Goal: Find specific page/section: Find specific page/section

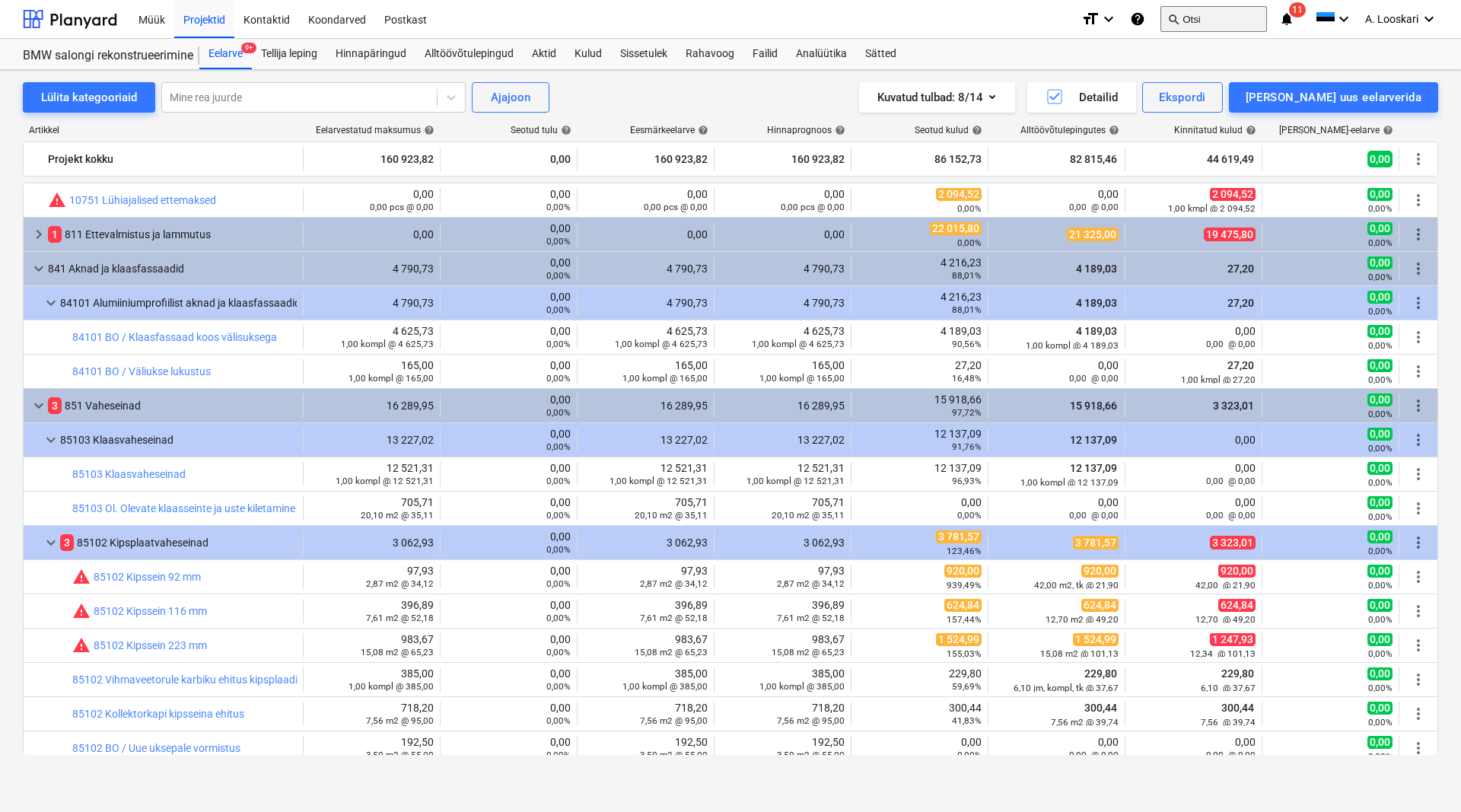
click at [1195, 18] on button "search Otsi" at bounding box center [1214, 19] width 107 height 26
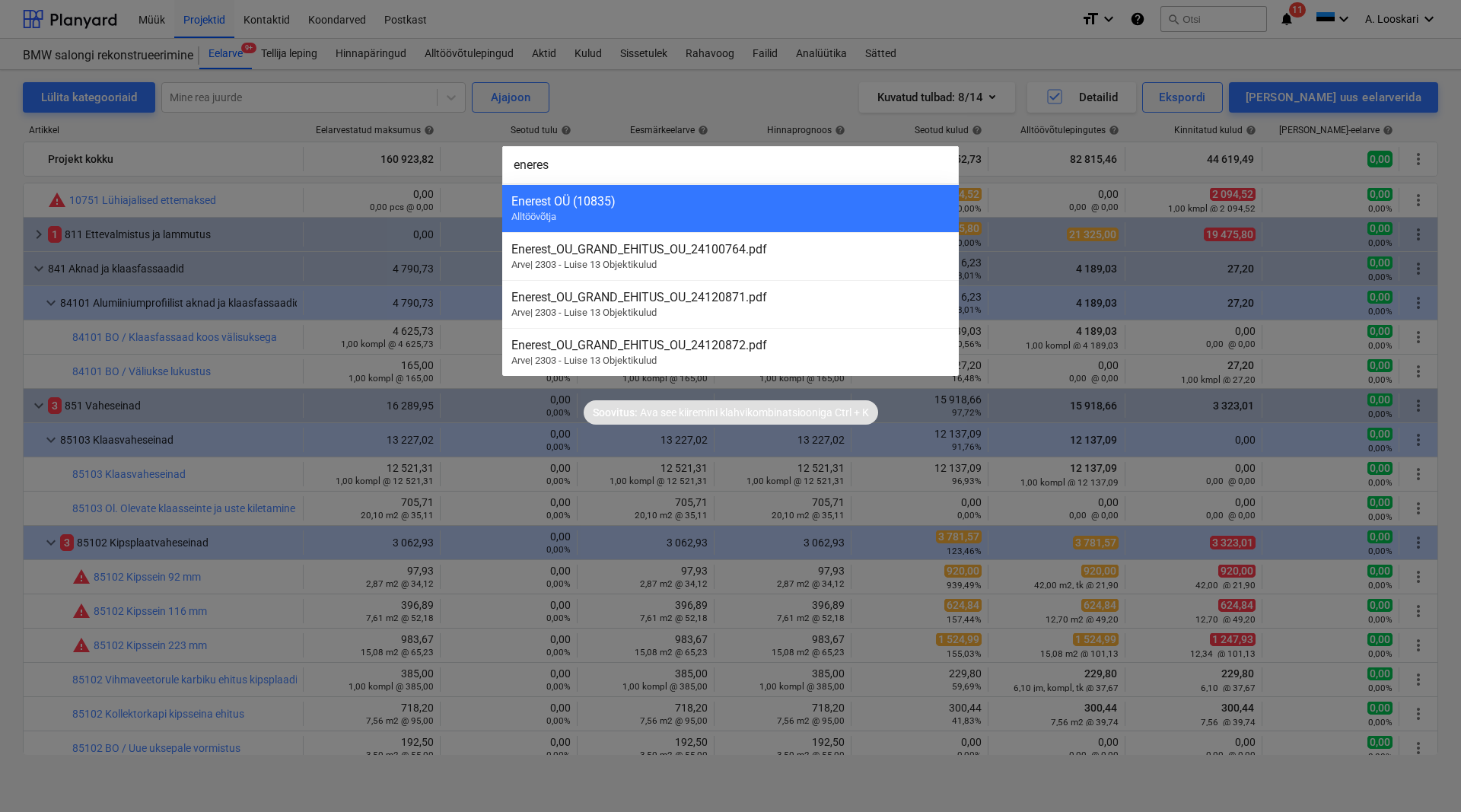
type input "enerest"
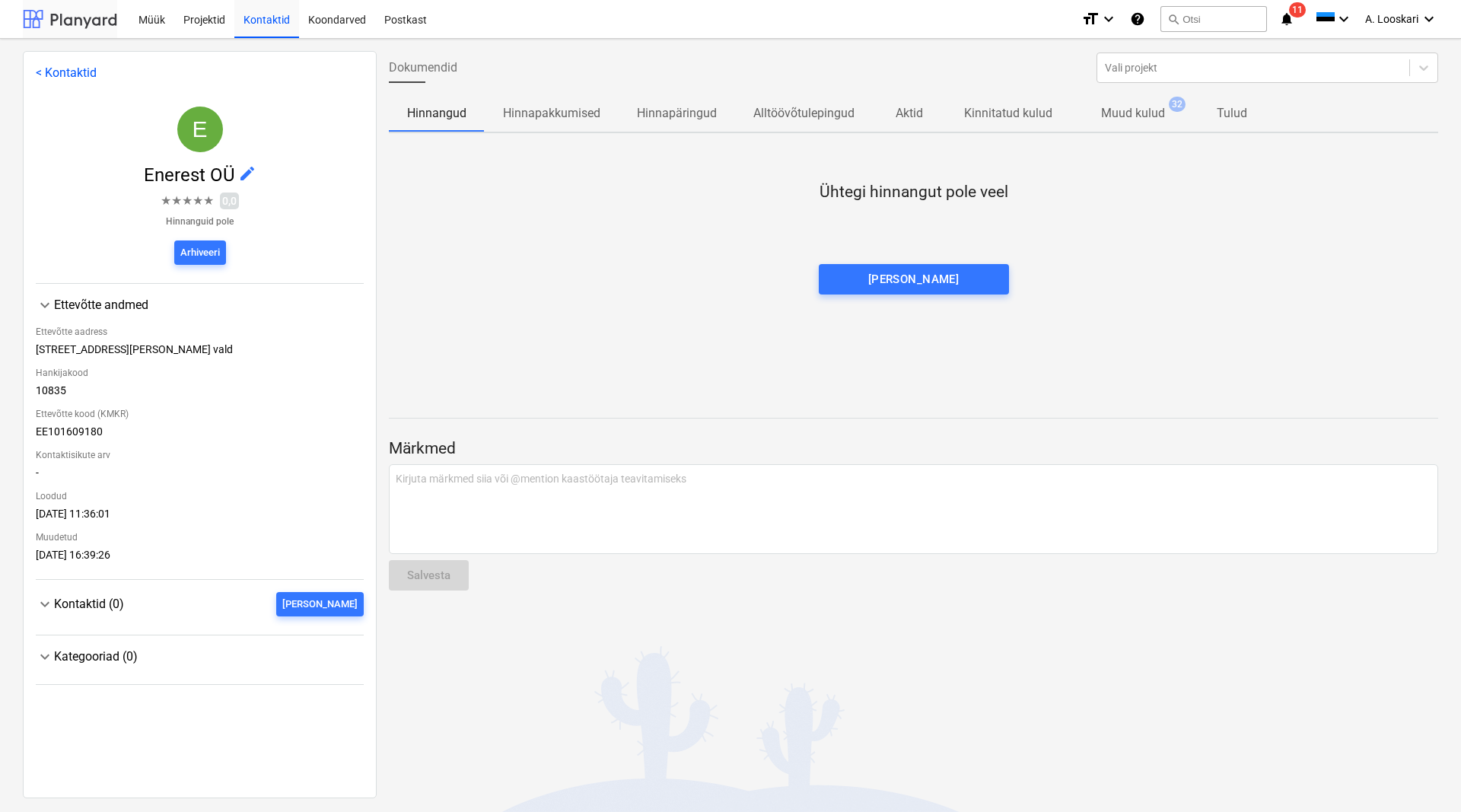
click at [93, 19] on div at bounding box center [70, 19] width 94 height 38
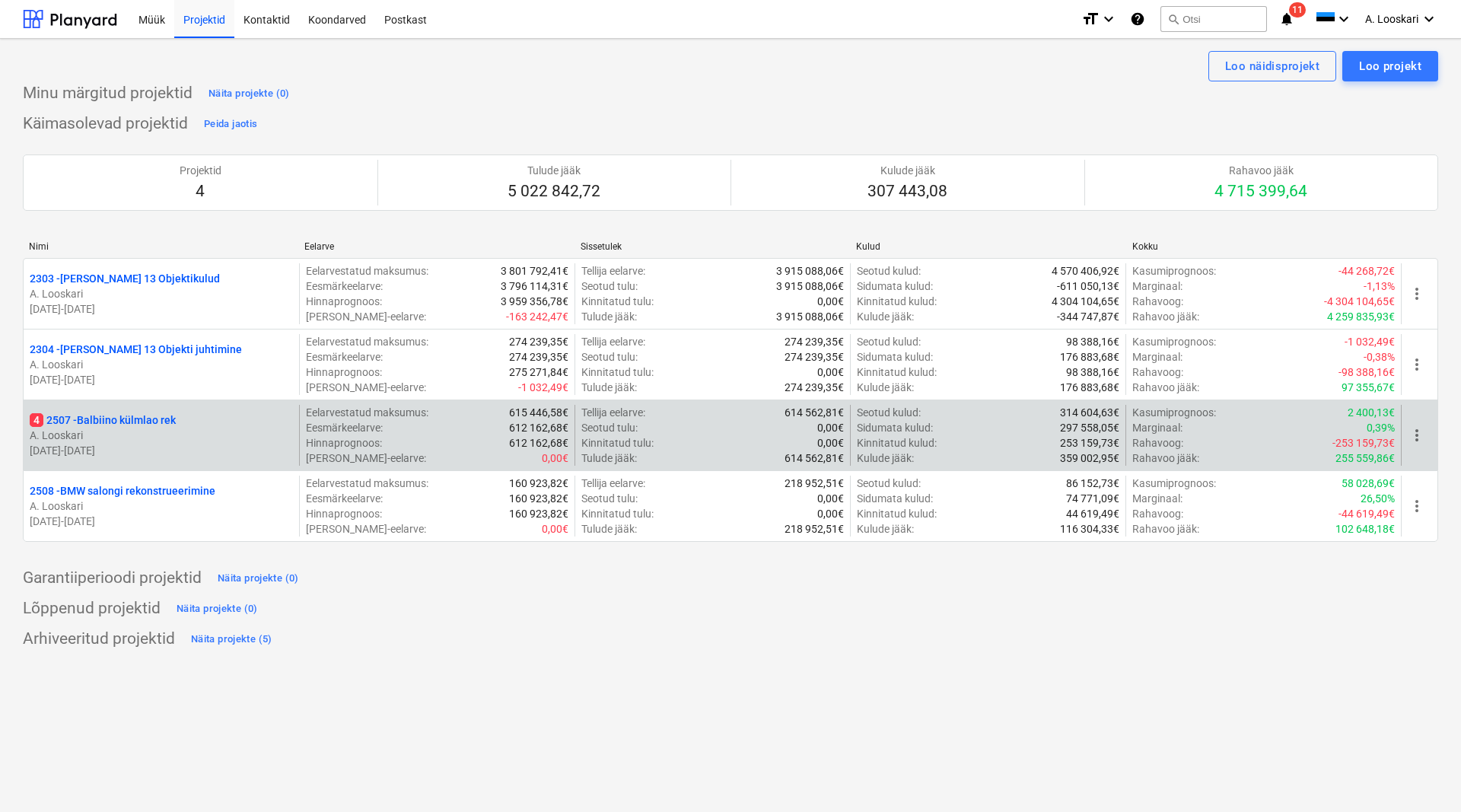
click at [143, 417] on p "4 2507 - Balbiino külmlao rek" at bounding box center [102, 420] width 146 height 16
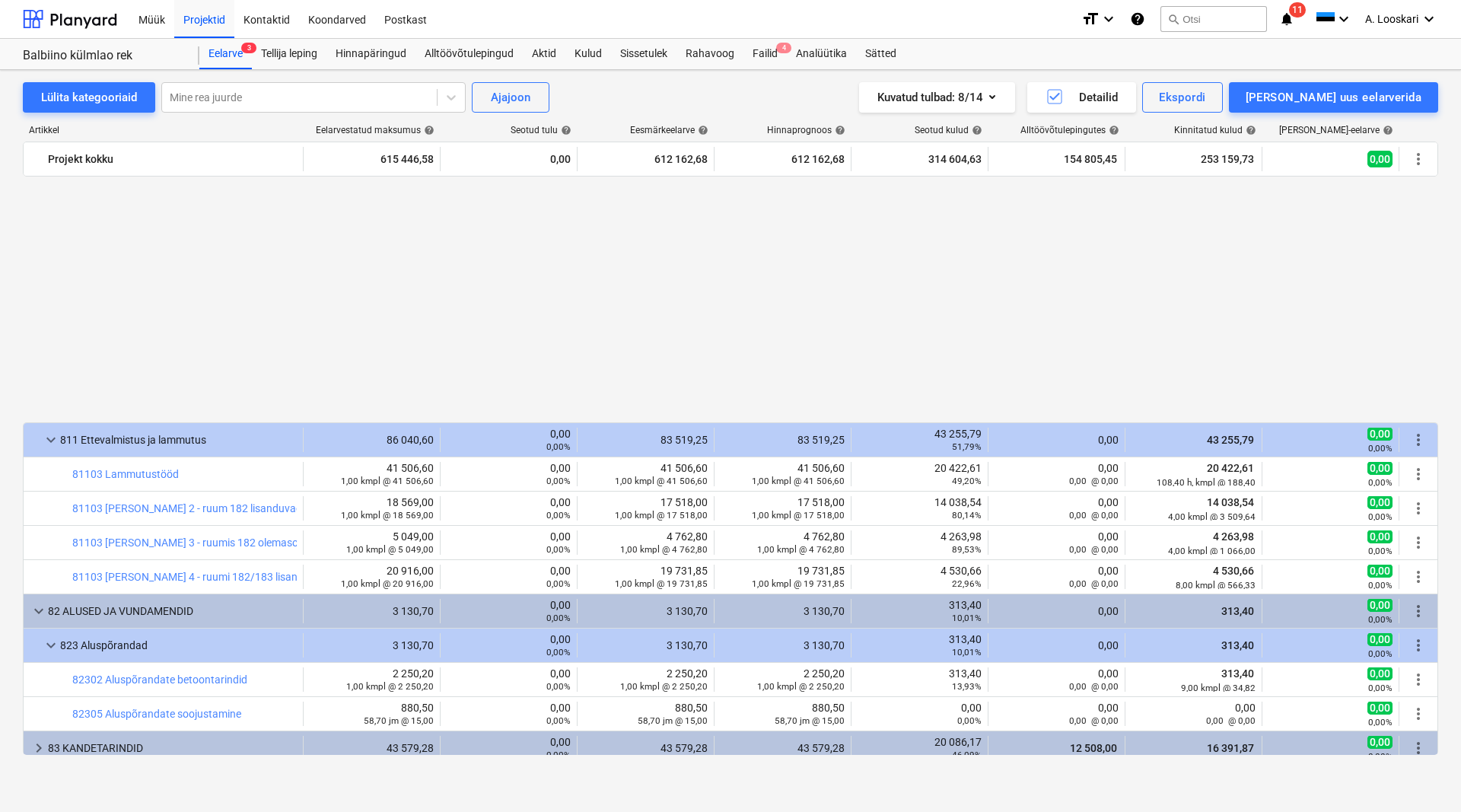
scroll to position [954, 0]
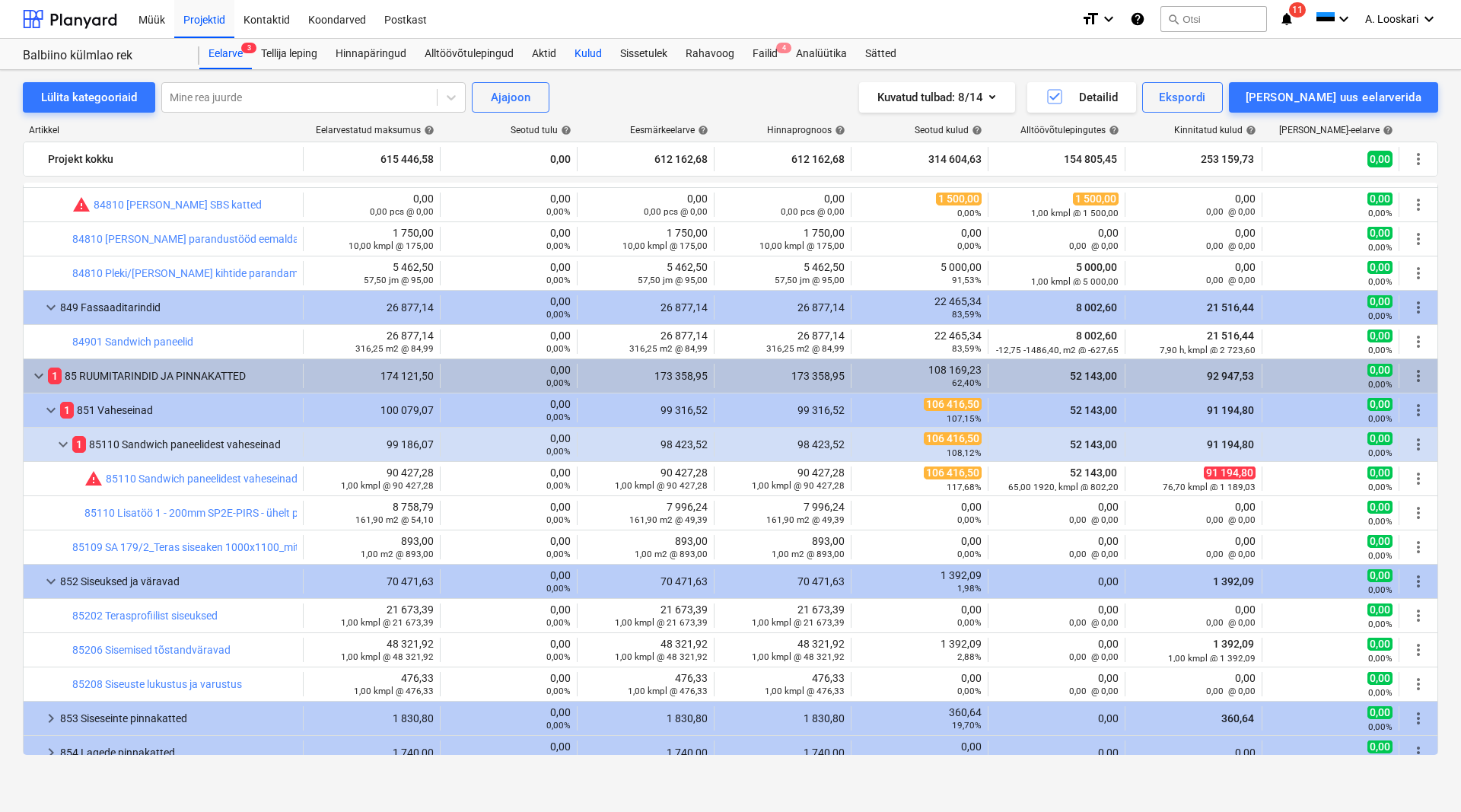
click at [592, 52] on div "Kulud" at bounding box center [588, 53] width 46 height 30
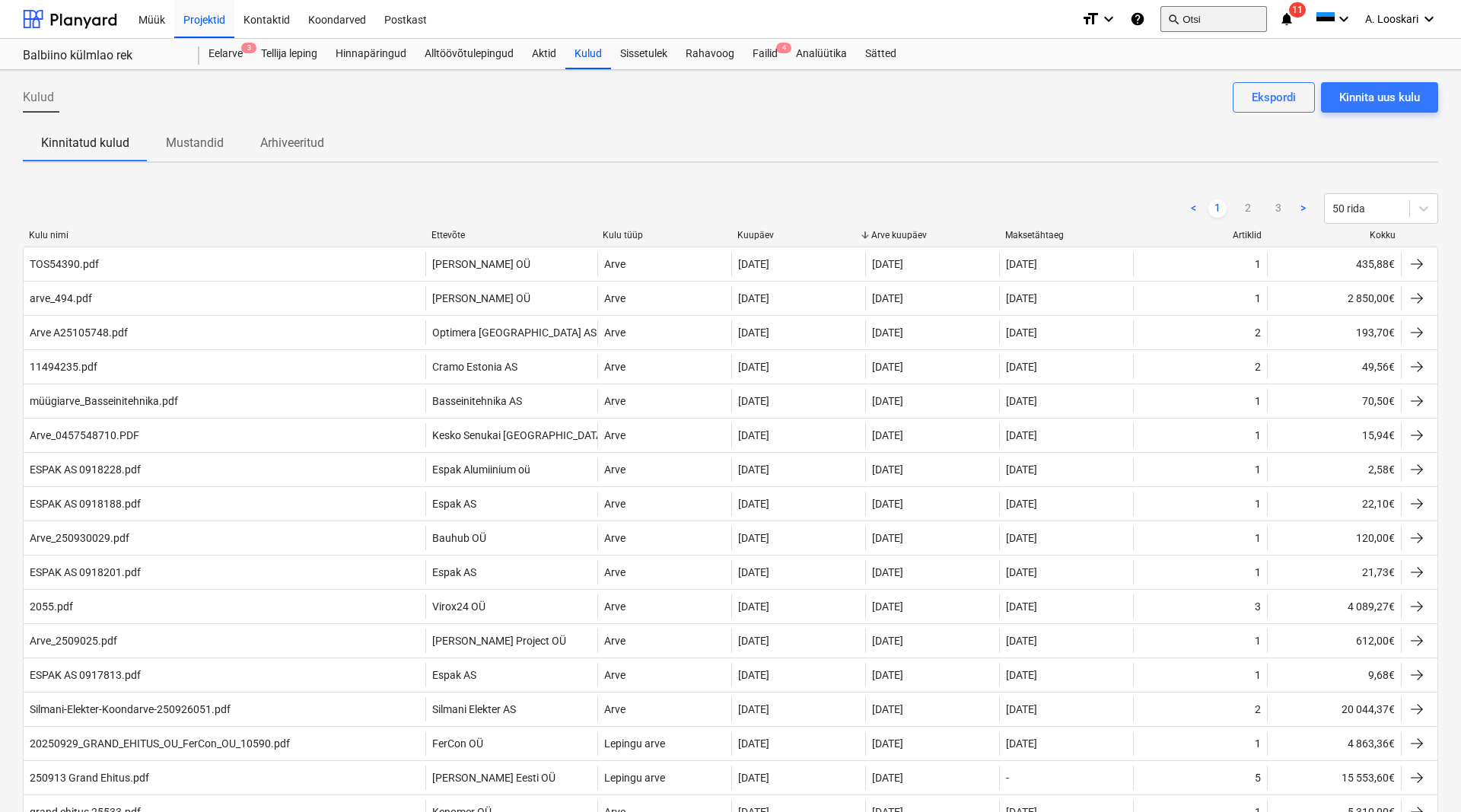
click at [1194, 16] on button "search Otsi" at bounding box center [1214, 19] width 107 height 26
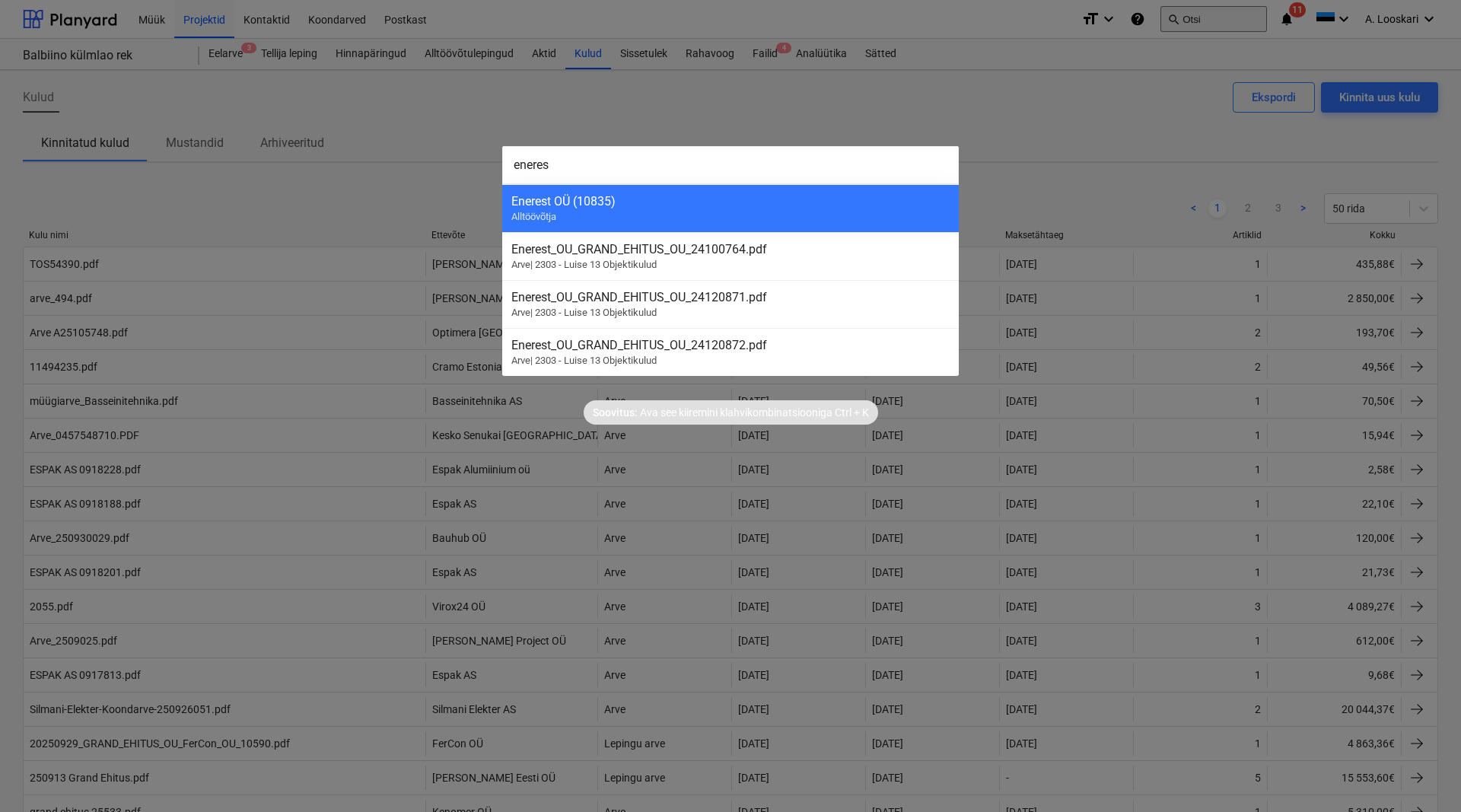
type input "enerest"
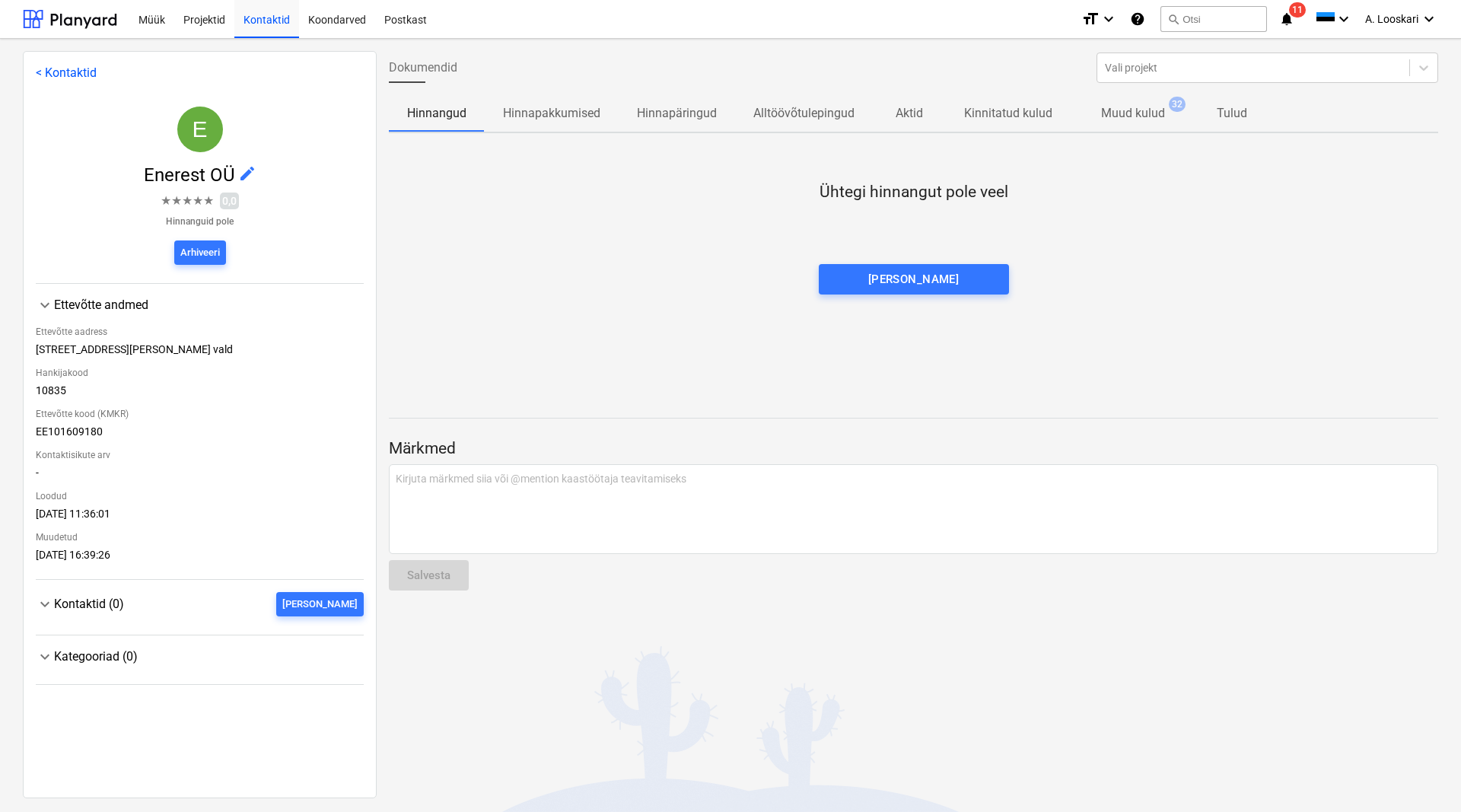
click at [1141, 114] on p "Muud kulud" at bounding box center [1132, 113] width 64 height 18
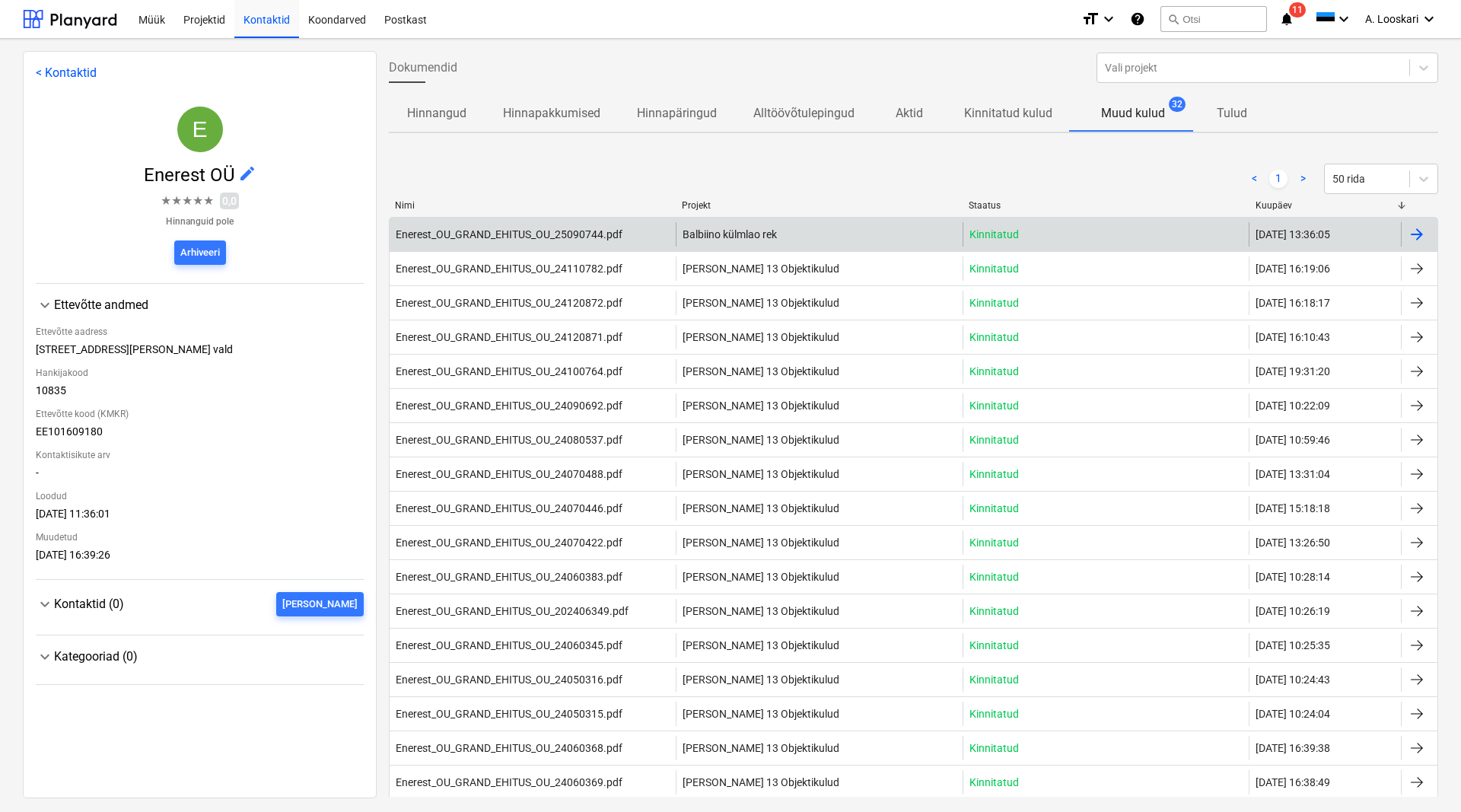
click at [554, 234] on div "Enerest_OU_GRAND_EHITUS_OU_25090744.pdf" at bounding box center [509, 234] width 227 height 12
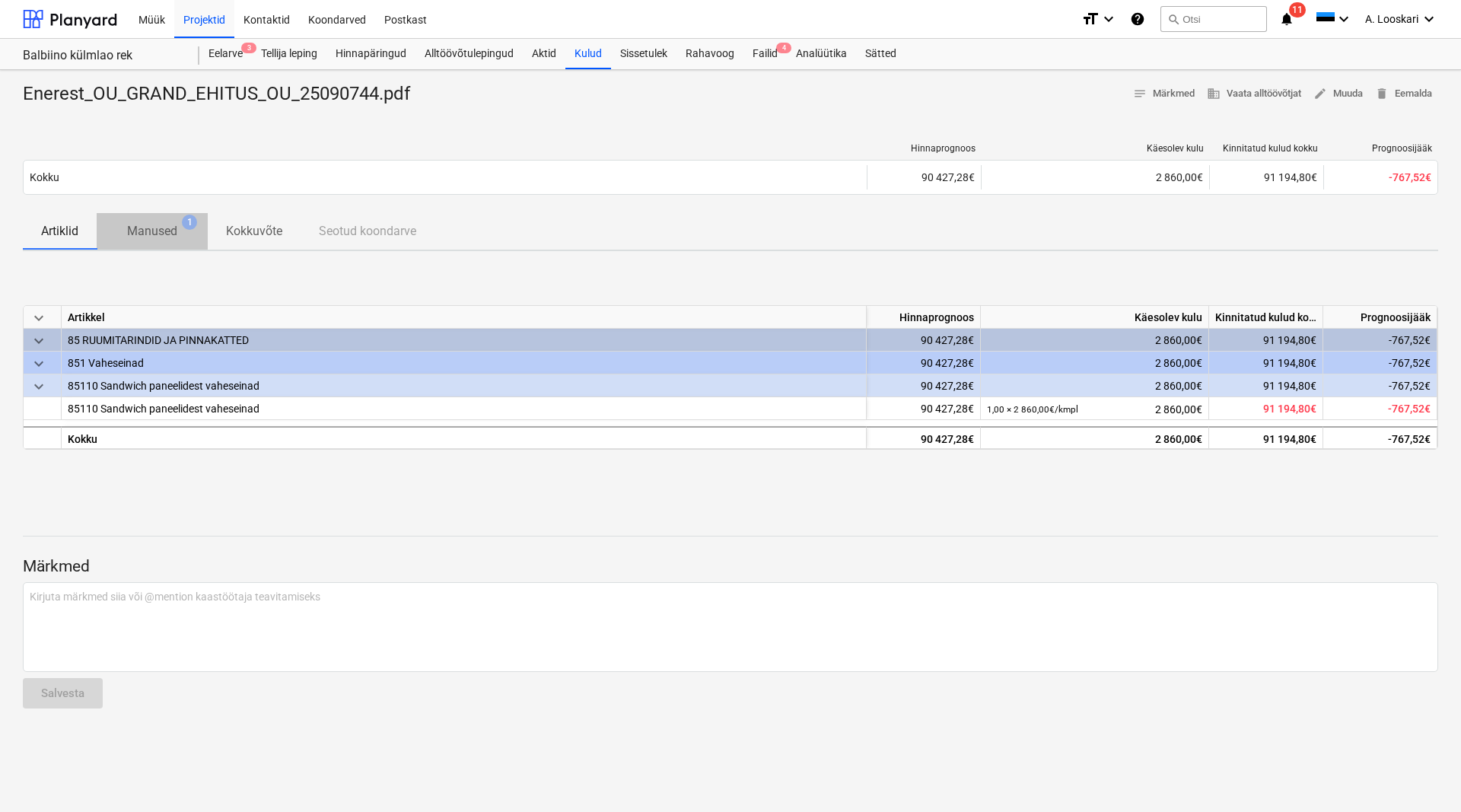
click at [158, 233] on p "Manused" at bounding box center [152, 231] width 50 height 18
